Goal: Task Accomplishment & Management: Manage account settings

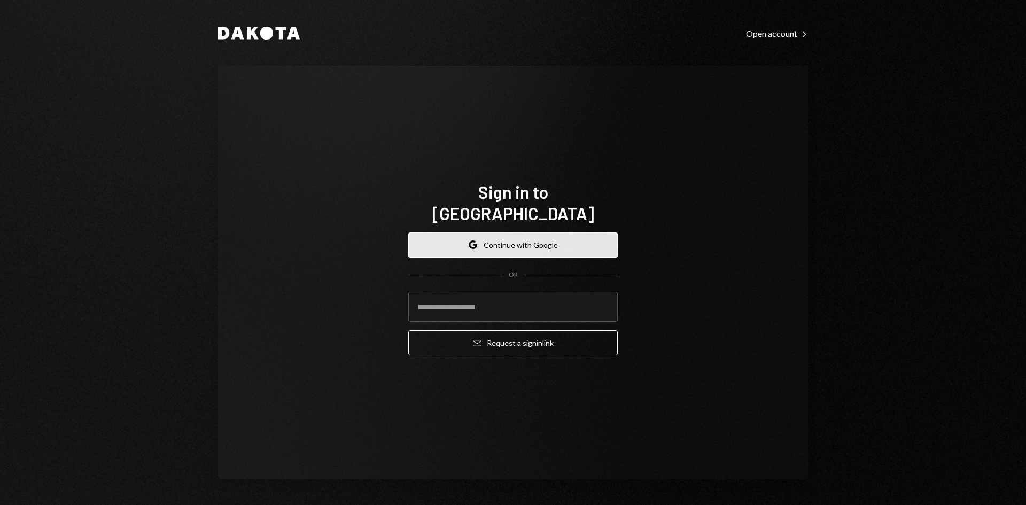
click at [515, 233] on button "Google Continue with Google" at bounding box center [513, 245] width 210 height 25
click at [552, 233] on button "Google Continue with Google" at bounding box center [513, 245] width 210 height 25
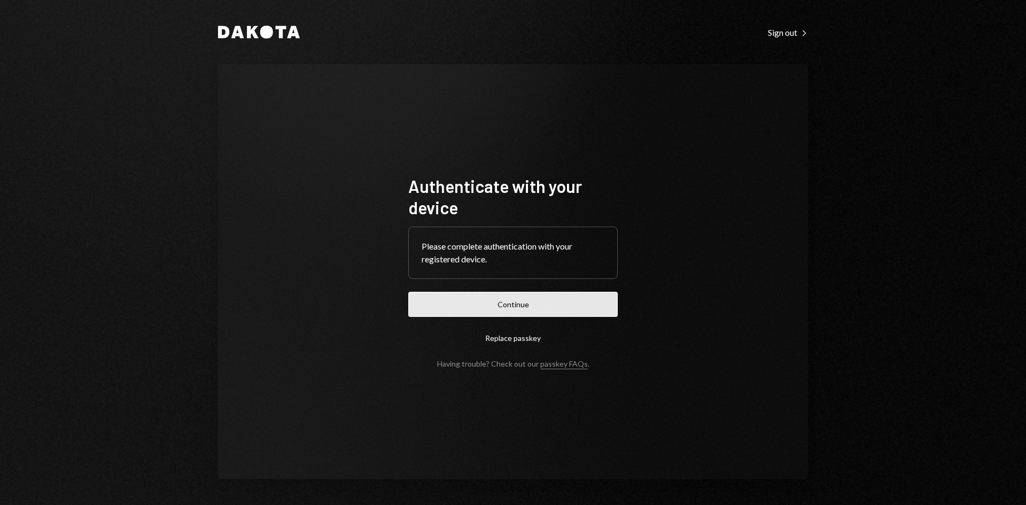
click at [509, 301] on button "Continue" at bounding box center [513, 304] width 210 height 25
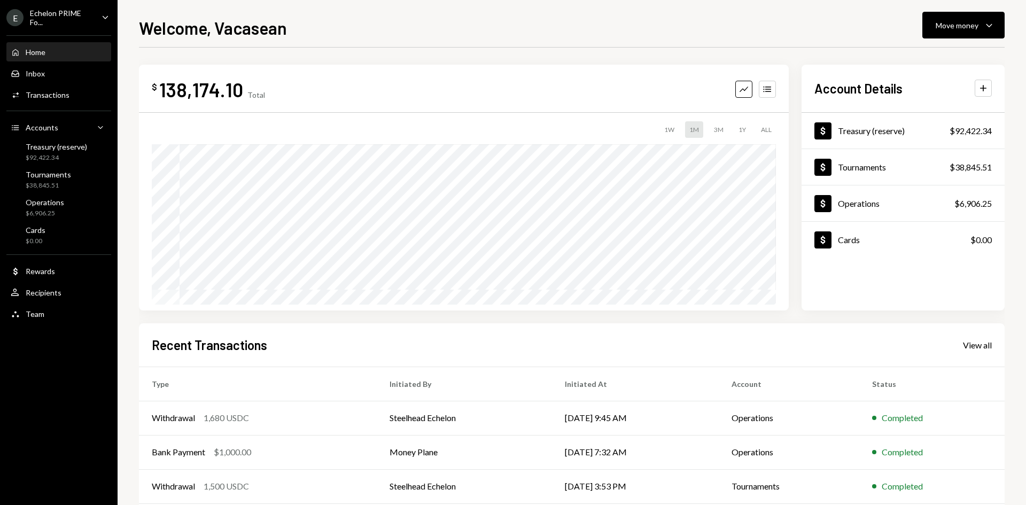
click at [51, 84] on div "Home Home Inbox Inbox Activities Transactions Accounts Accounts Caret Down Trea…" at bounding box center [59, 177] width 118 height 297
click at [52, 92] on div "Transactions" at bounding box center [48, 94] width 44 height 9
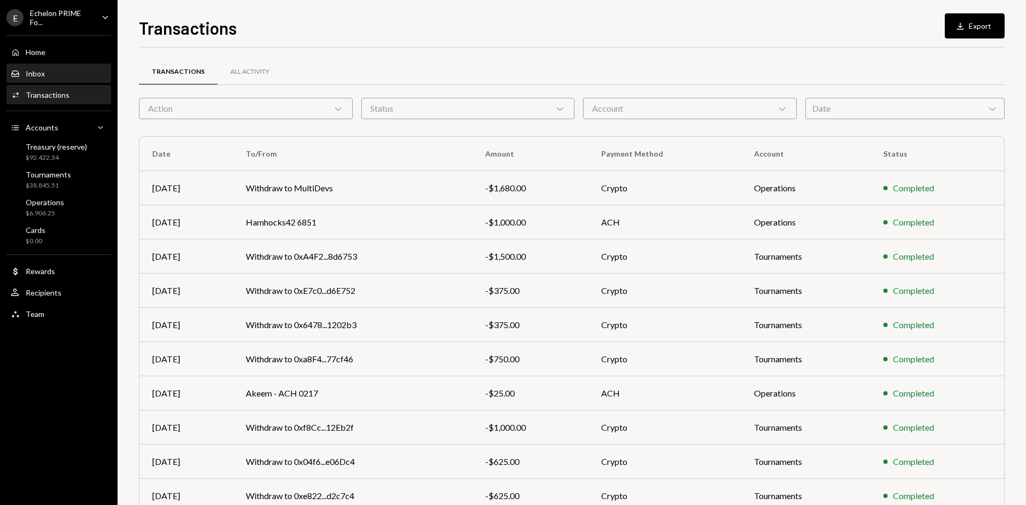
click at [50, 75] on div "Inbox Inbox" at bounding box center [59, 74] width 96 height 10
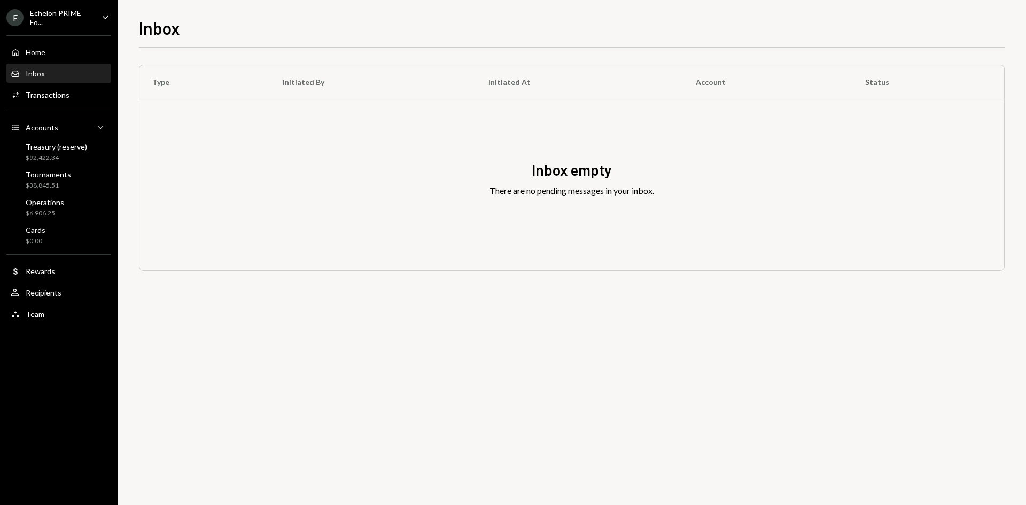
click at [74, 11] on div "Echelon PRIME Fo..." at bounding box center [61, 18] width 63 height 18
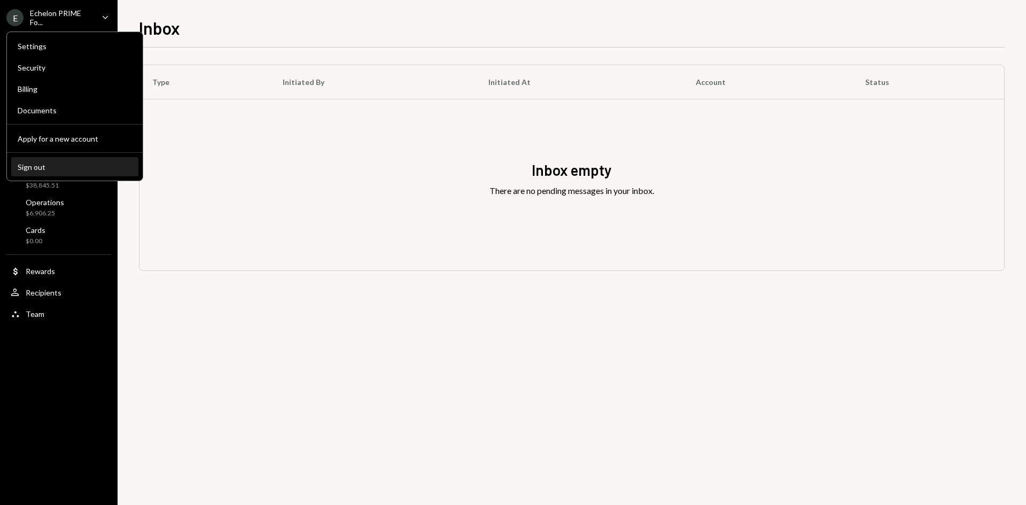
click at [33, 168] on div "Sign out" at bounding box center [75, 167] width 114 height 9
